Goal: Task Accomplishment & Management: Manage account settings

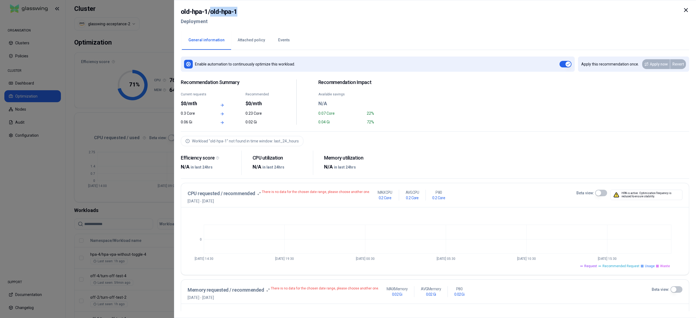
scroll to position [154, 0]
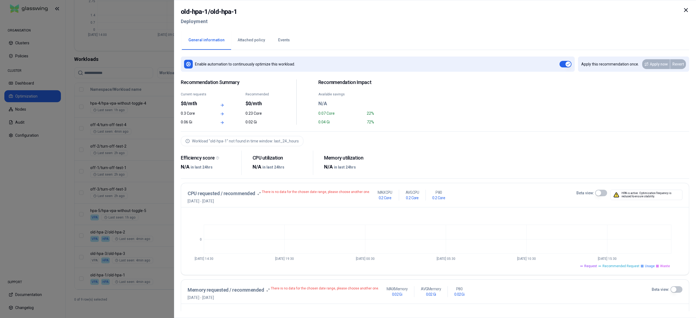
click at [138, 291] on div at bounding box center [348, 159] width 696 height 318
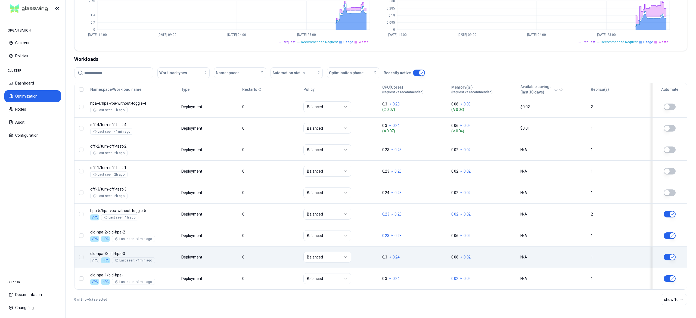
click at [666, 254] on button "button" at bounding box center [670, 257] width 12 height 7
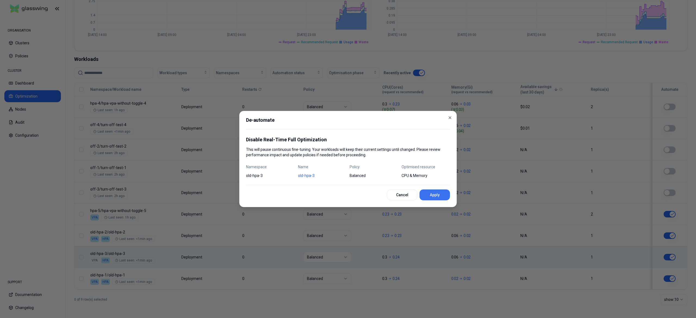
click at [435, 193] on button "Apply" at bounding box center [434, 194] width 30 height 11
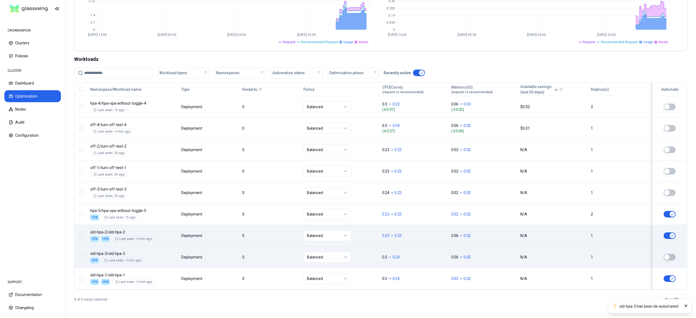
click at [667, 236] on button "button" at bounding box center [670, 235] width 12 height 7
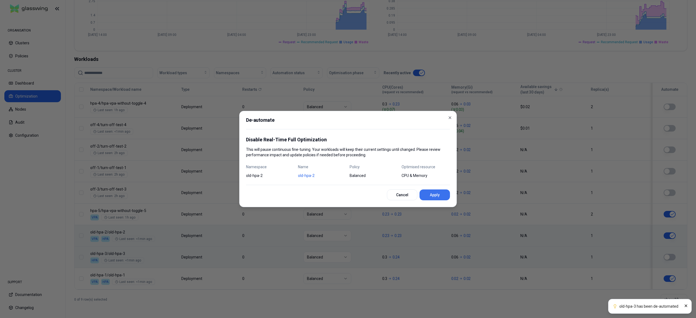
click at [444, 195] on button "Apply" at bounding box center [434, 194] width 30 height 11
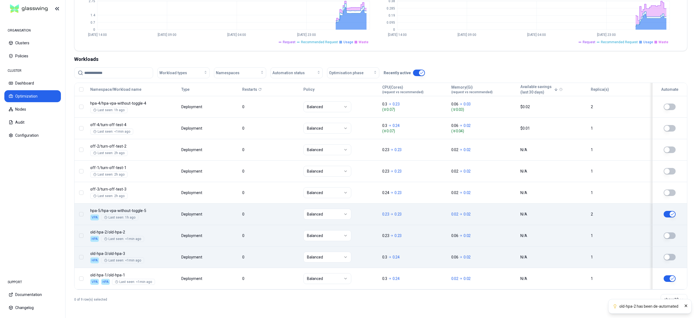
click at [670, 213] on button "button" at bounding box center [670, 214] width 12 height 7
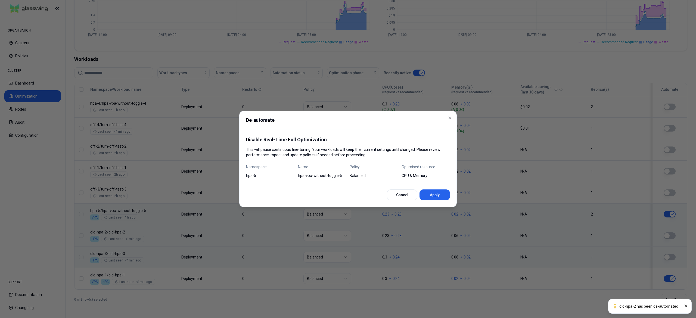
click at [441, 192] on button "Apply" at bounding box center [434, 194] width 30 height 11
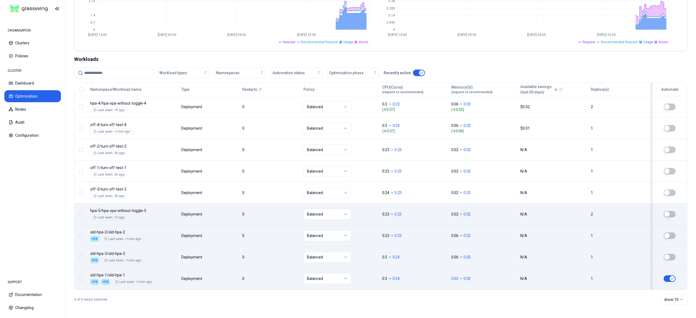
click at [664, 276] on div at bounding box center [670, 278] width 12 height 7
click at [666, 278] on button "button" at bounding box center [670, 278] width 12 height 7
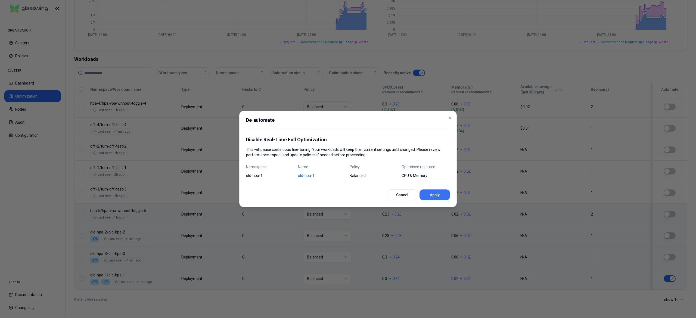
click at [437, 190] on div "De-automate Disable Real-Time Full Optimization This will pause continuous fine…" at bounding box center [347, 159] width 217 height 96
click at [437, 194] on button "Apply" at bounding box center [434, 194] width 30 height 11
